Goal: Understand process/instructions: Learn about a topic

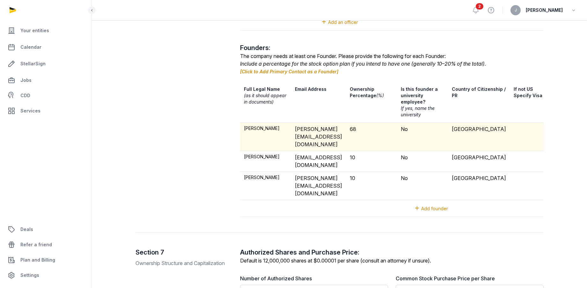
scroll to position [1153, 0]
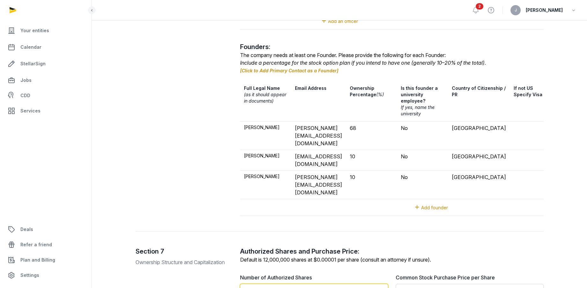
click at [277, 284] on input "********" at bounding box center [314, 292] width 148 height 16
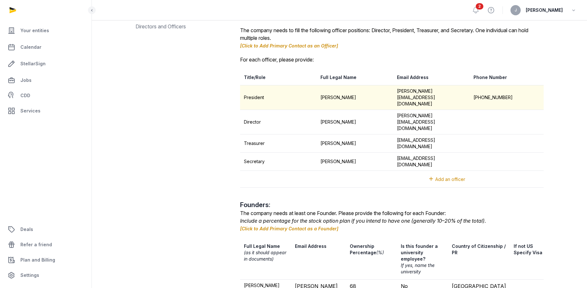
scroll to position [973, 0]
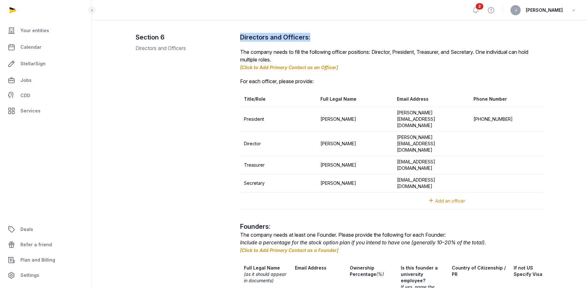
drag, startPoint x: 241, startPoint y: 40, endPoint x: 334, endPoint y: 39, distance: 93.7
click at [334, 39] on h2 "Directors and Officers:" at bounding box center [391, 37] width 303 height 9
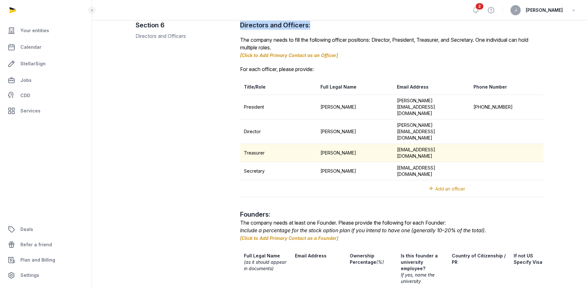
scroll to position [986, 0]
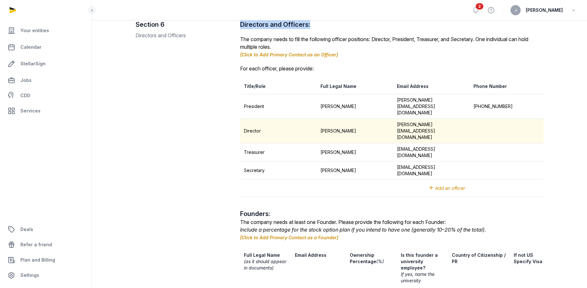
click at [248, 120] on td "Director" at bounding box center [278, 131] width 76 height 25
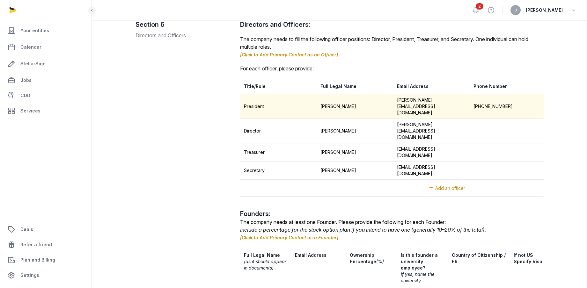
click at [254, 100] on td "President" at bounding box center [278, 106] width 76 height 25
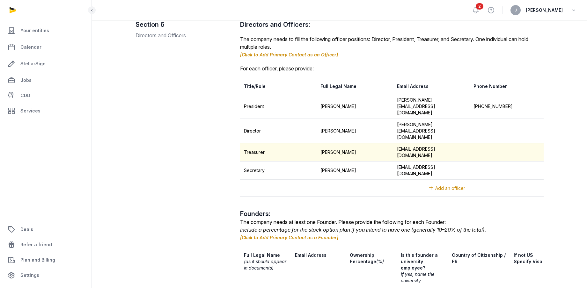
click at [257, 143] on td "Treasurer" at bounding box center [278, 152] width 76 height 18
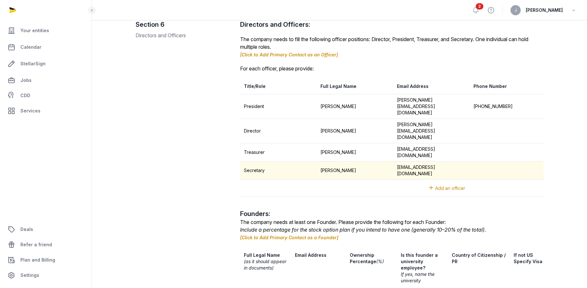
click at [256, 162] on td "Secretary" at bounding box center [278, 171] width 76 height 18
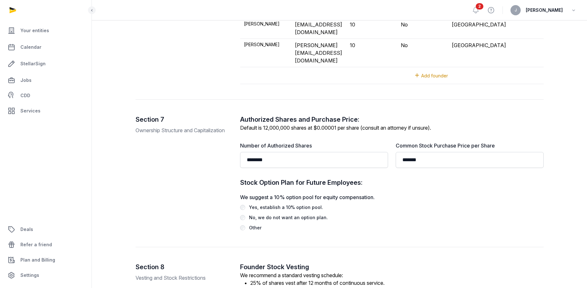
scroll to position [1287, 0]
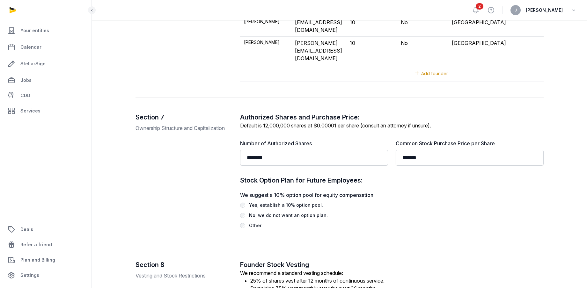
click at [324, 176] on h2 "Stock Option Plan for Future Employees:" at bounding box center [391, 180] width 303 height 9
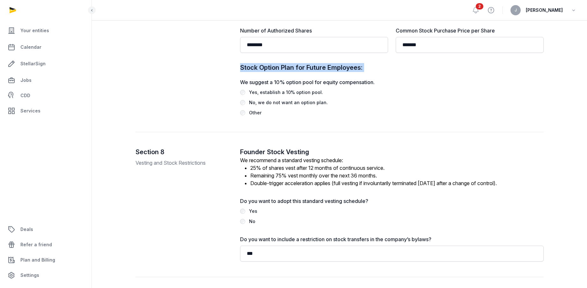
scroll to position [1399, 0]
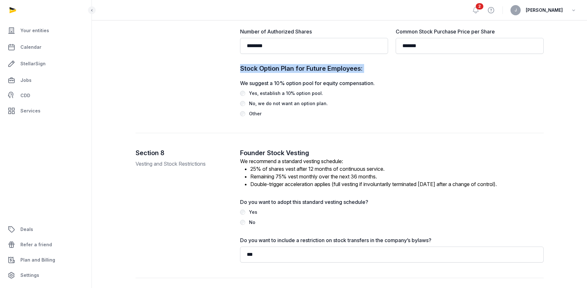
click at [283, 165] on li "25% of shares vest after 12 months of continuous service." at bounding box center [396, 169] width 293 height 8
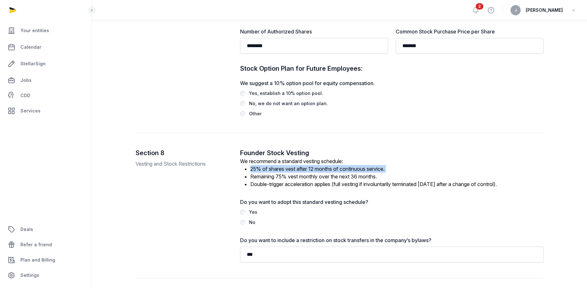
click at [283, 165] on li "25% of shares vest after 12 months of continuous service." at bounding box center [396, 169] width 293 height 8
click at [328, 173] on li "Remaining 75% vest monthly over the next 36 months." at bounding box center [396, 177] width 293 height 8
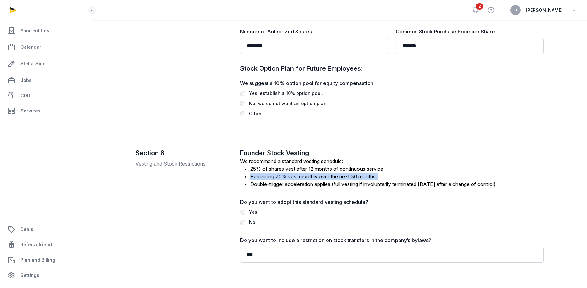
click at [328, 173] on li "Remaining 75% vest monthly over the next 36 months." at bounding box center [396, 177] width 293 height 8
drag, startPoint x: 340, startPoint y: 127, endPoint x: 402, endPoint y: 127, distance: 61.8
click at [402, 165] on li "25% of shares vest after 12 months of continuous service." at bounding box center [396, 169] width 293 height 8
click at [287, 173] on li "Remaining 75% vest monthly over the next 36 months." at bounding box center [396, 177] width 293 height 8
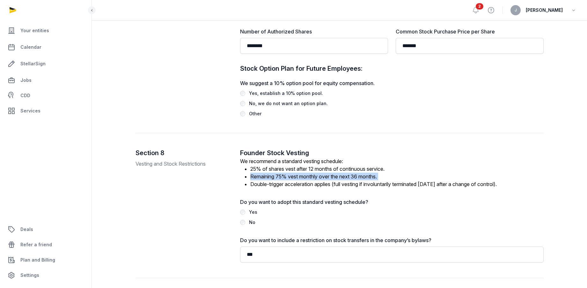
click at [287, 173] on li "Remaining 75% vest monthly over the next 36 months." at bounding box center [396, 177] width 293 height 8
click at [287, 180] on li "Double-trigger acceleration applies (full vesting if involuntarily terminated […" at bounding box center [396, 184] width 293 height 8
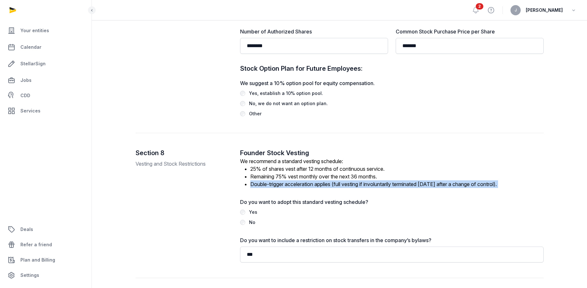
click at [287, 180] on li "Double-trigger acceleration applies (full vesting if involuntarily terminated […" at bounding box center [396, 184] width 293 height 8
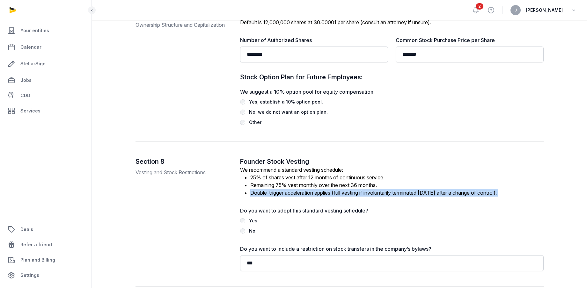
scroll to position [1390, 0]
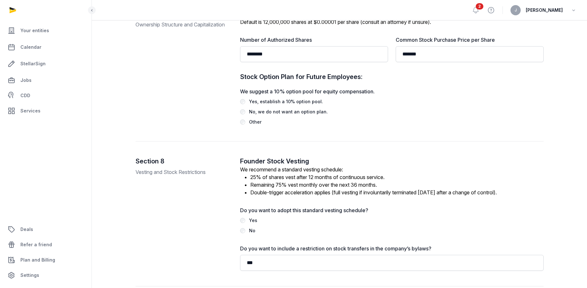
click at [199, 168] on p "Vesting and Stock Restrictions" at bounding box center [182, 172] width 94 height 8
click at [286, 181] on li "Remaining 75% vest monthly over the next 36 months." at bounding box center [396, 185] width 293 height 8
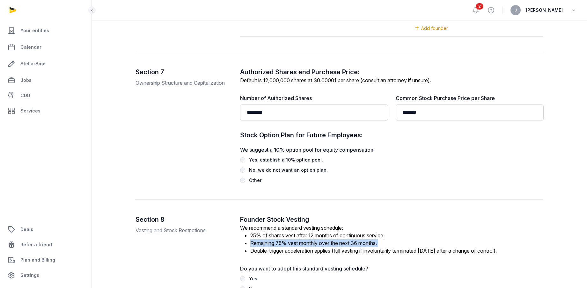
scroll to position [1333, 0]
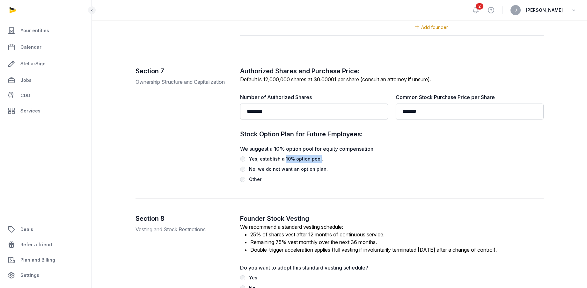
drag, startPoint x: 283, startPoint y: 118, endPoint x: 317, endPoint y: 119, distance: 34.8
click at [317, 155] on div "Yes, establish a 10% option pool." at bounding box center [286, 159] width 74 height 8
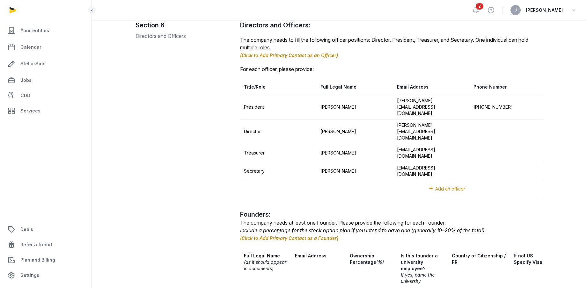
scroll to position [987, 0]
